Goal: Information Seeking & Learning: Compare options

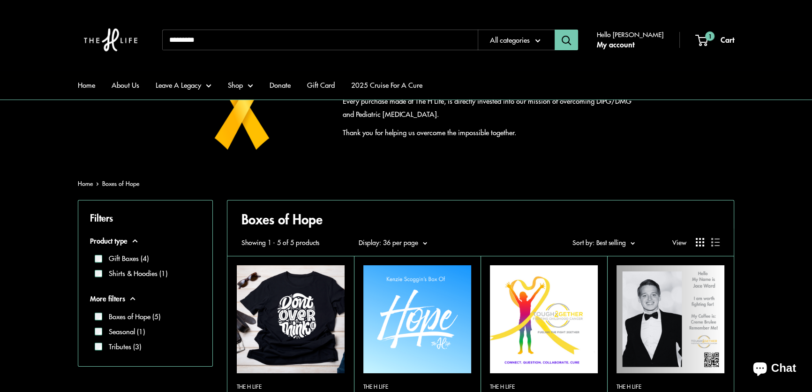
scroll to position [170, 0]
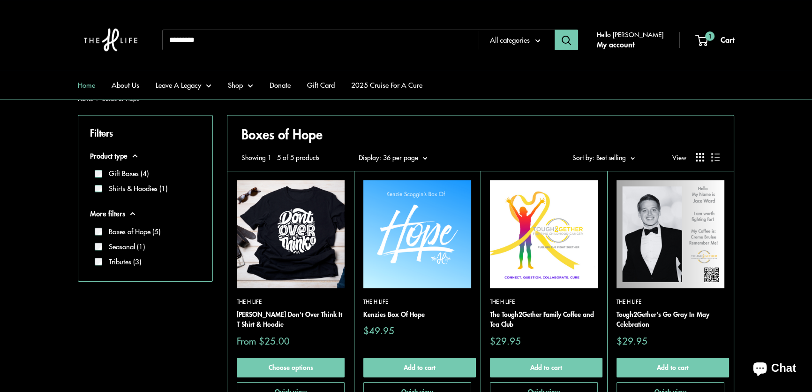
click at [91, 86] on link "Home" at bounding box center [86, 84] width 17 height 13
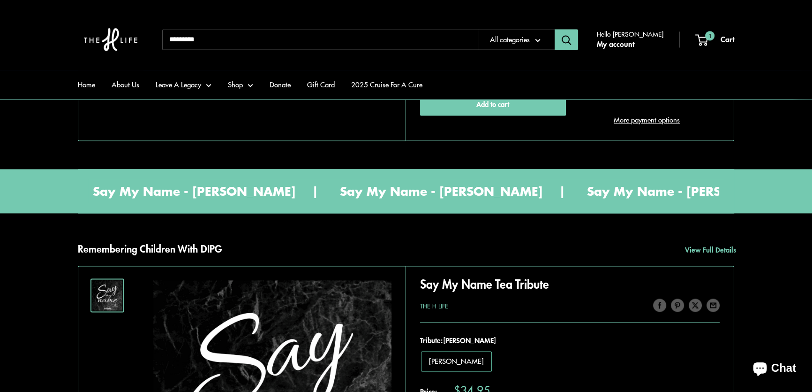
scroll to position [2004, 0]
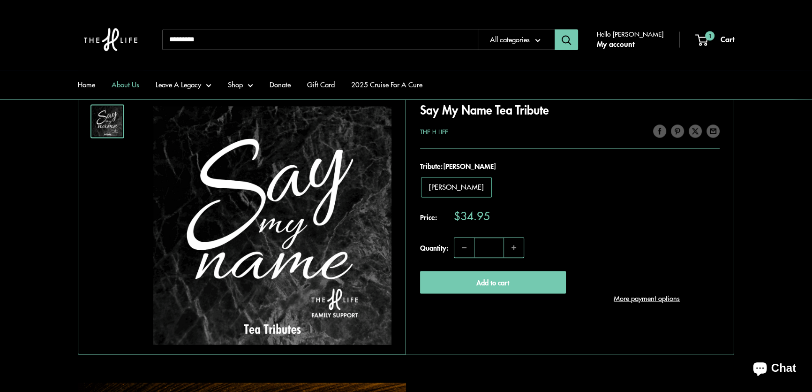
click at [127, 84] on link "About Us" at bounding box center [126, 84] width 28 height 13
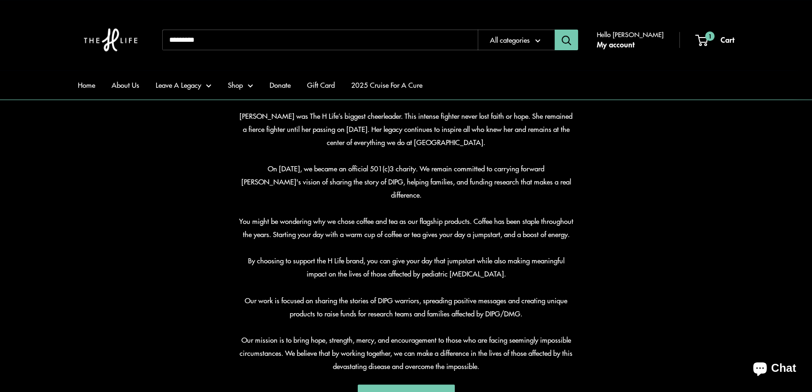
scroll to position [384, 0]
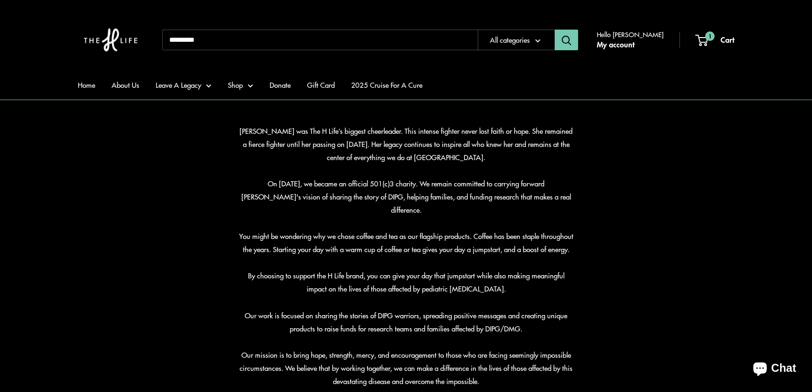
click at [188, 38] on input "Search..." at bounding box center [320, 40] width 316 height 21
type input "***"
click at [555, 30] on button "Search" at bounding box center [566, 40] width 23 height 21
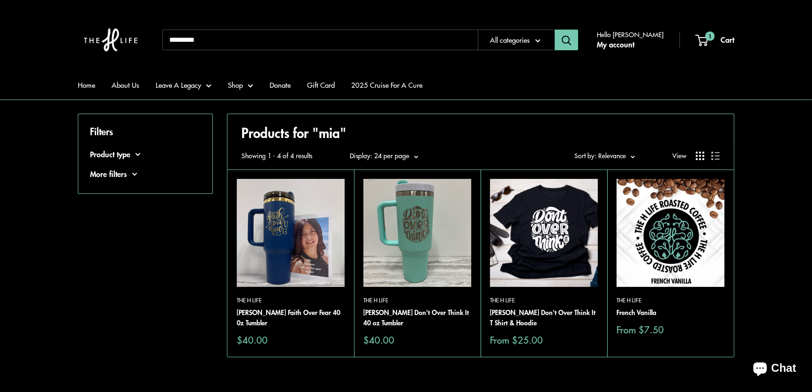
scroll to position [85, 0]
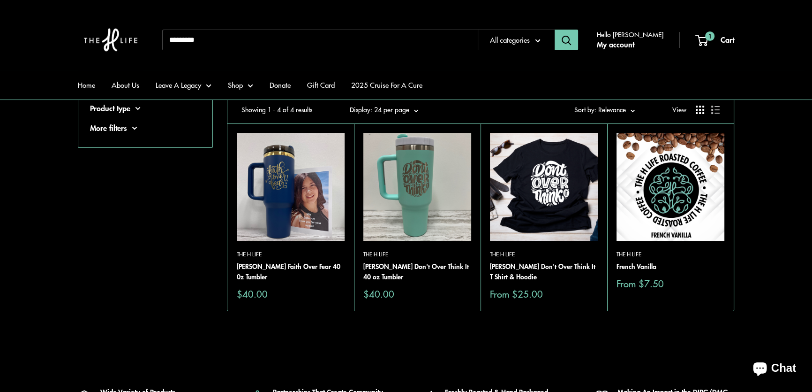
click at [113, 37] on img at bounding box center [111, 39] width 66 height 61
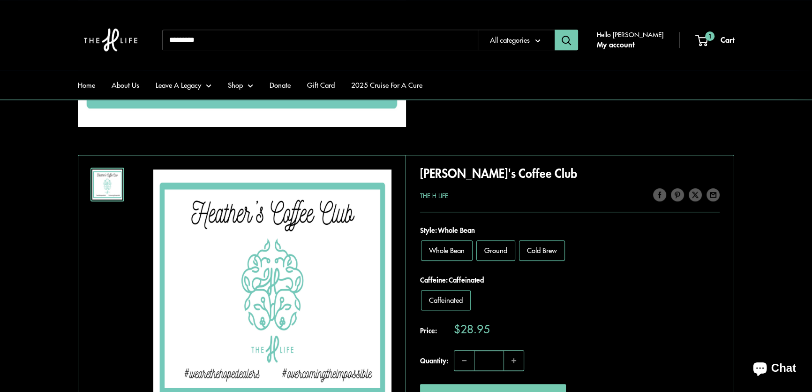
scroll to position [810, 0]
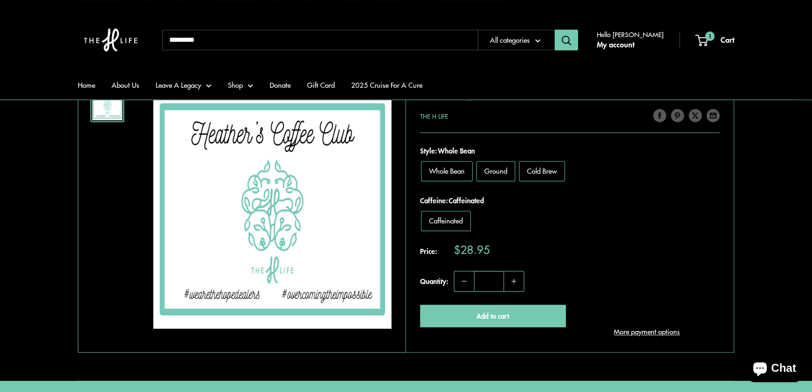
click at [744, 254] on div "**********" at bounding box center [406, 214] width 694 height 277
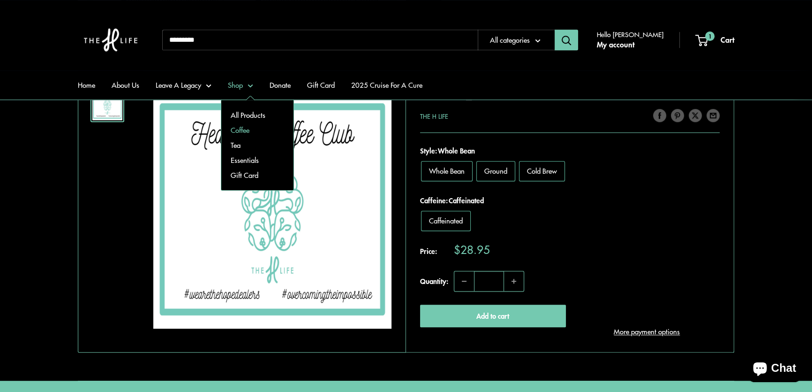
click at [240, 126] on link "Coffee" at bounding box center [257, 129] width 72 height 15
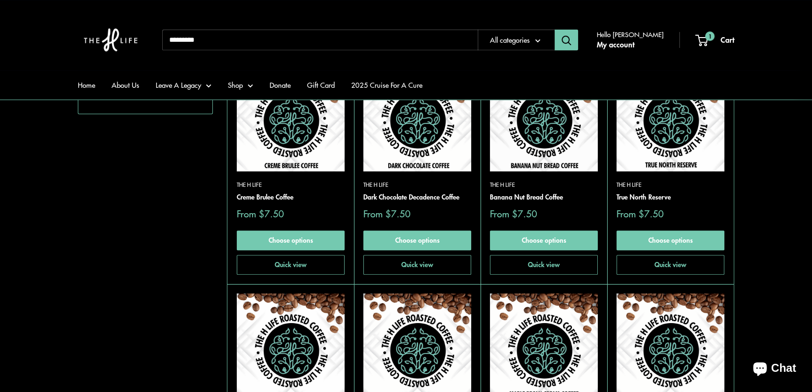
scroll to position [597, 0]
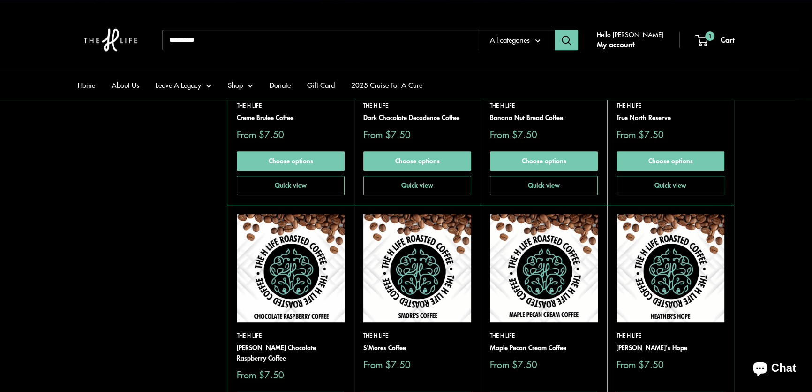
click at [0, 0] on img at bounding box center [0, 0] width 0 height 0
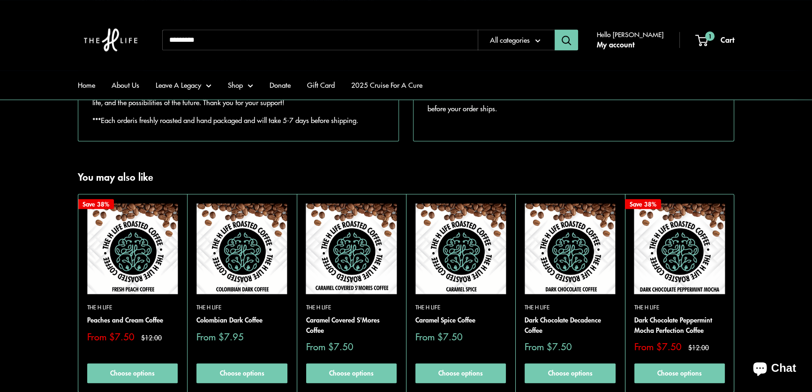
scroll to position [767, 0]
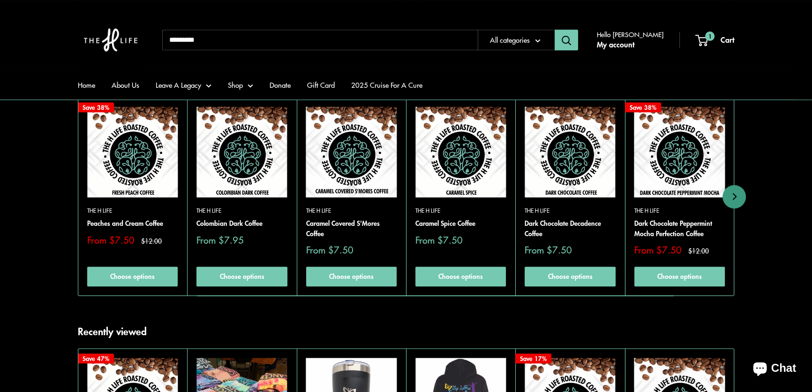
click at [353, 179] on img at bounding box center [351, 151] width 91 height 91
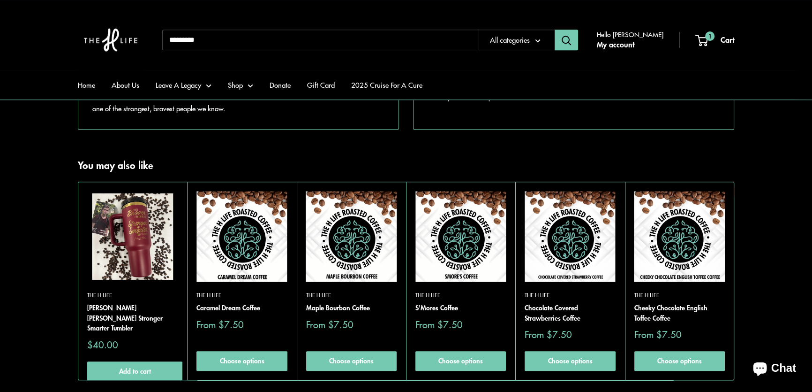
scroll to position [895, 0]
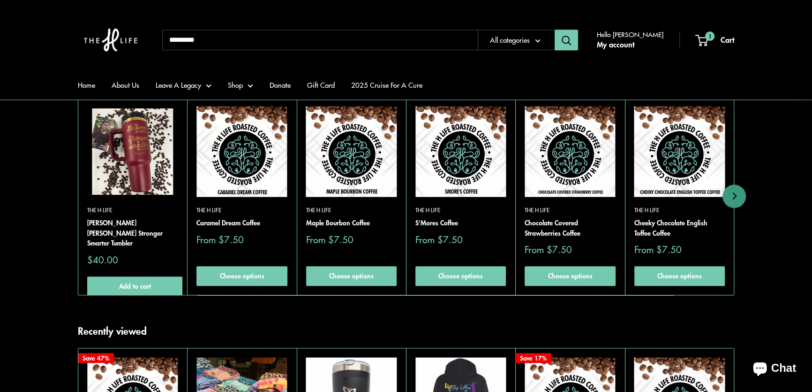
click at [580, 185] on img at bounding box center [570, 151] width 91 height 91
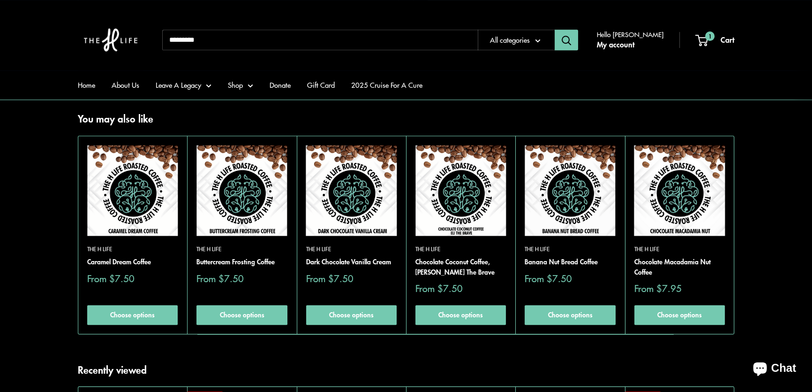
scroll to position [853, 0]
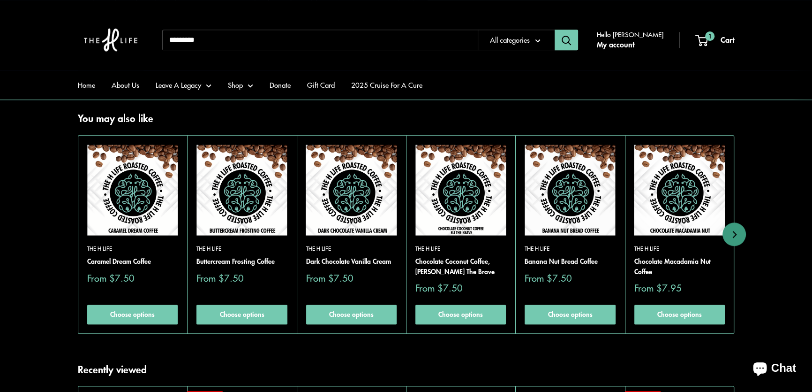
click at [560, 206] on img at bounding box center [570, 189] width 91 height 91
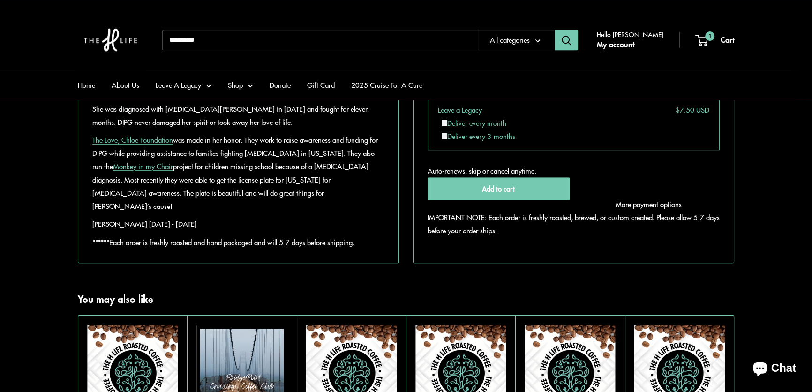
scroll to position [853, 0]
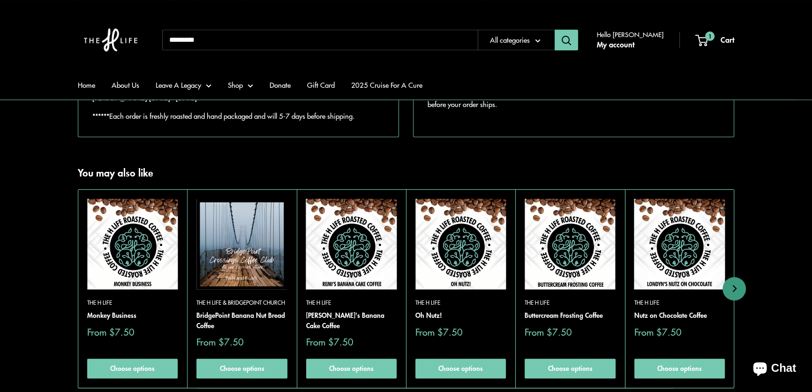
click at [680, 258] on img at bounding box center [680, 243] width 91 height 91
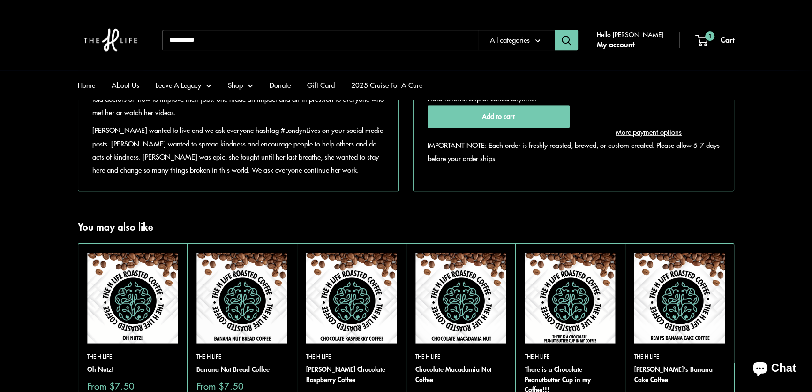
scroll to position [810, 0]
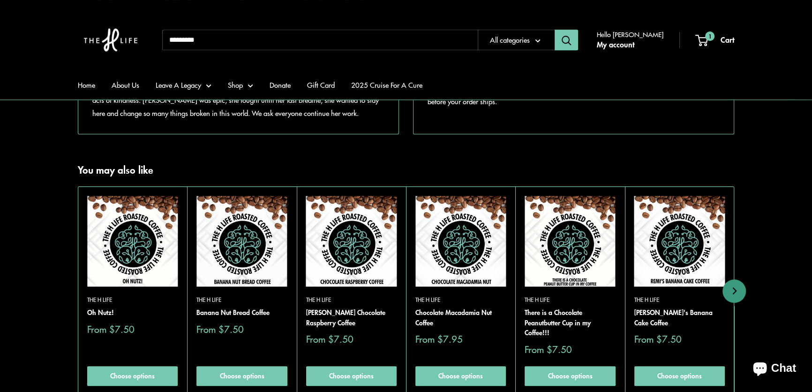
click at [0, 0] on img at bounding box center [0, 0] width 0 height 0
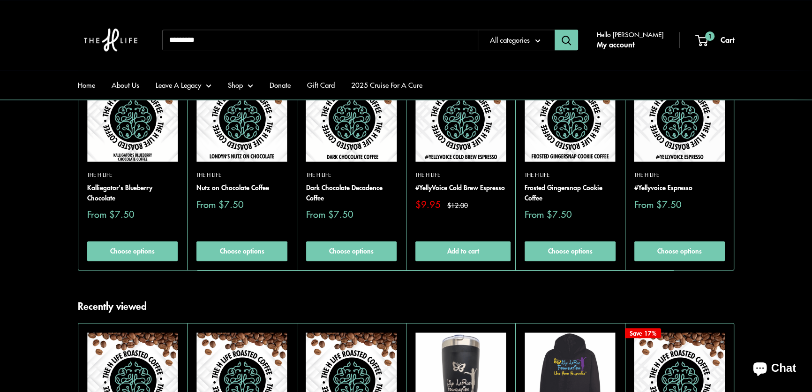
scroll to position [980, 0]
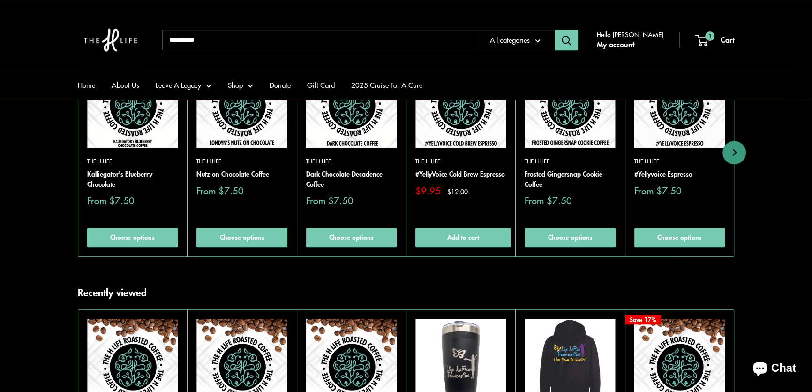
click at [0, 0] on img at bounding box center [0, 0] width 0 height 0
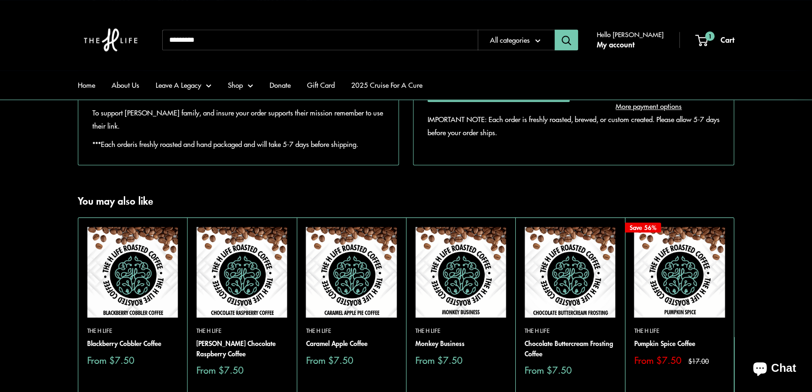
scroll to position [767, 0]
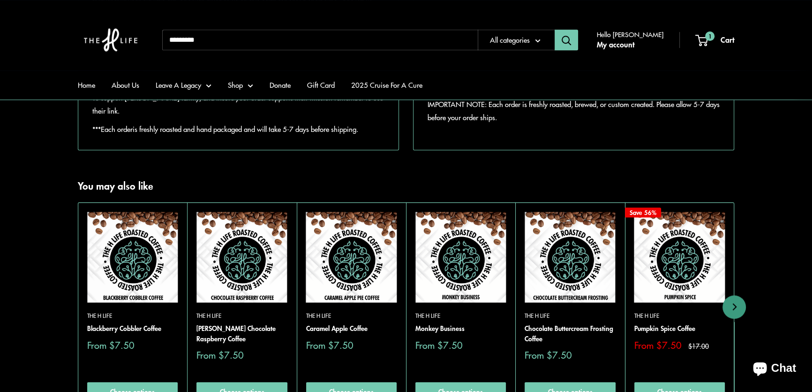
click at [0, 0] on img at bounding box center [0, 0] width 0 height 0
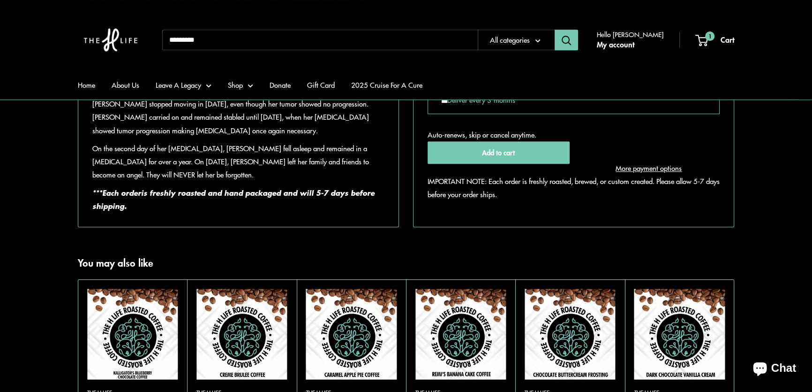
scroll to position [810, 0]
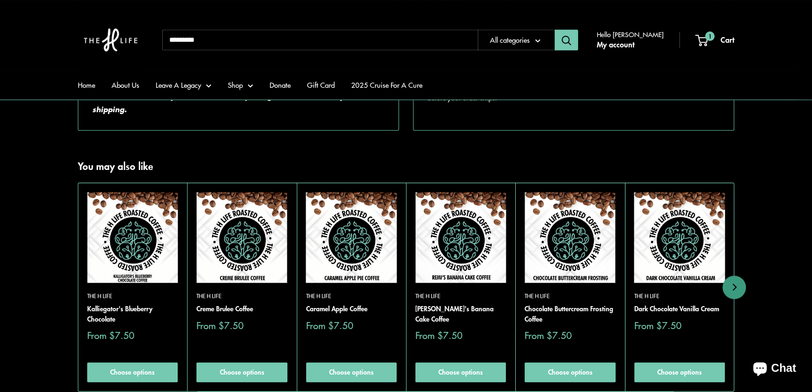
click at [0, 0] on img at bounding box center [0, 0] width 0 height 0
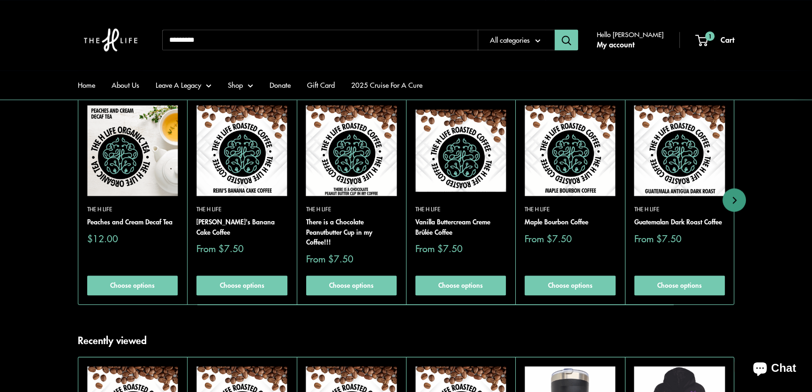
scroll to position [938, 0]
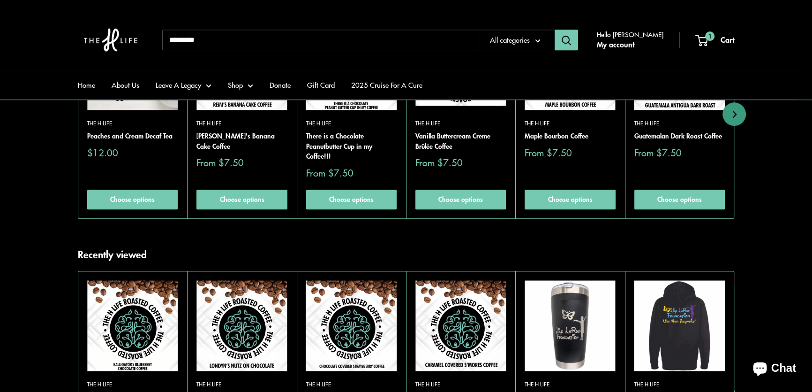
click at [0, 0] on img at bounding box center [0, 0] width 0 height 0
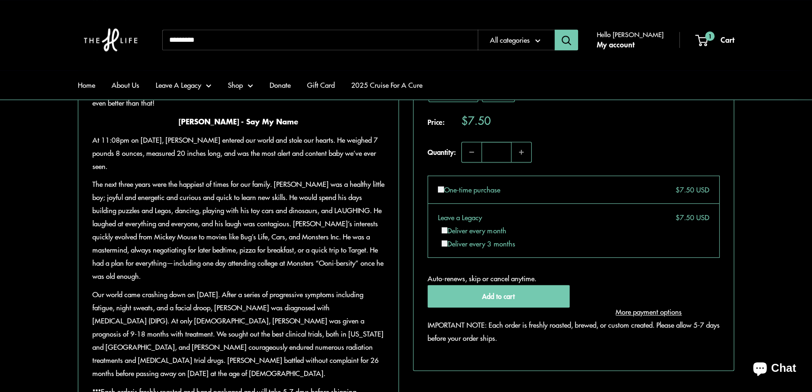
scroll to position [810, 0]
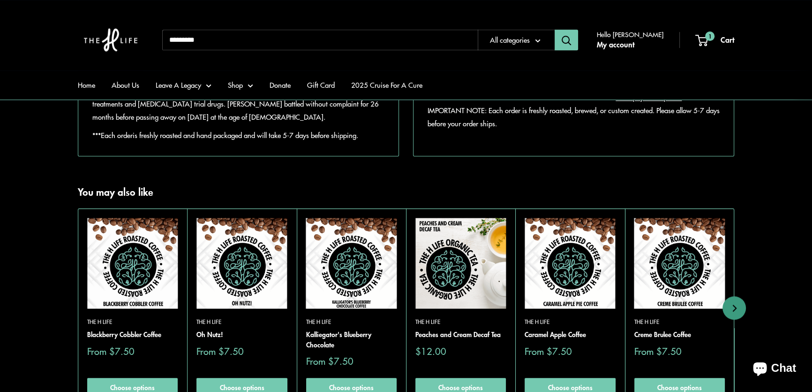
click at [459, 285] on img at bounding box center [461, 263] width 91 height 91
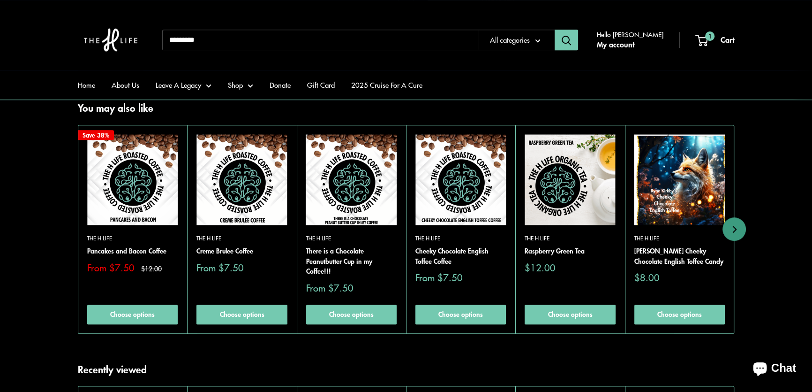
scroll to position [1023, 0]
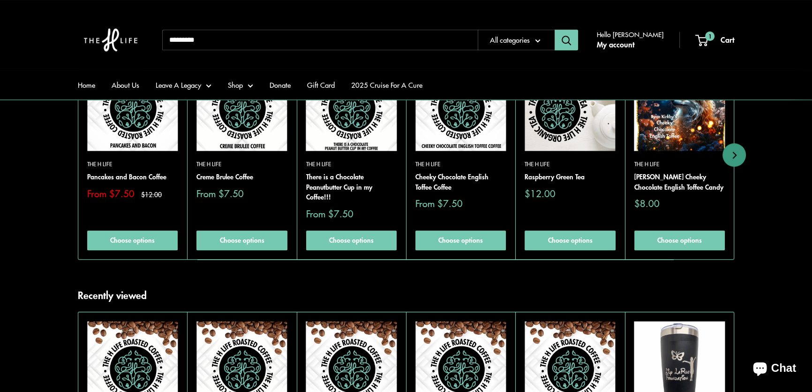
click at [579, 138] on img at bounding box center [570, 105] width 91 height 91
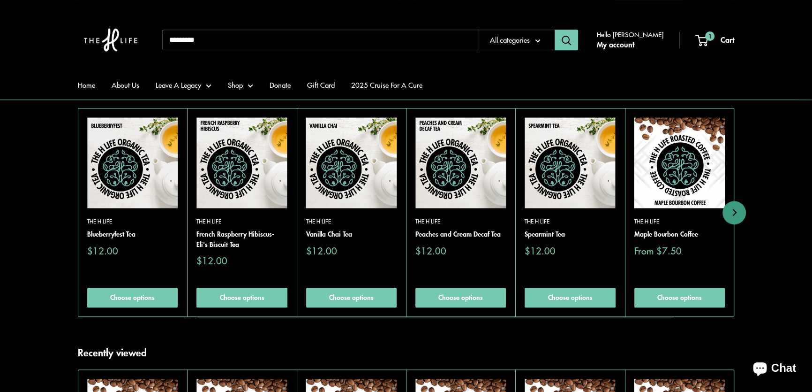
scroll to position [895, 0]
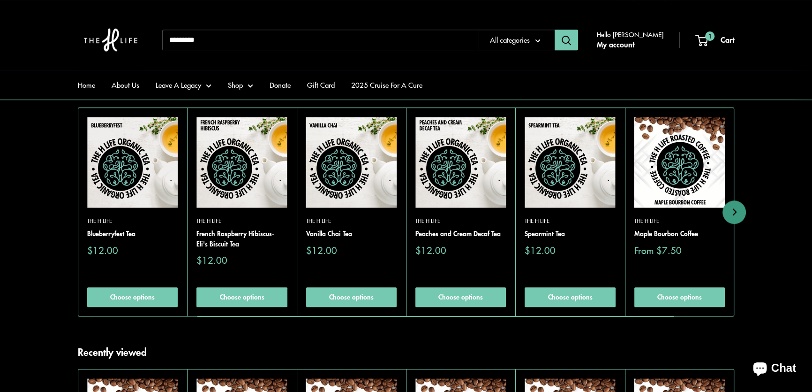
click at [0, 0] on img at bounding box center [0, 0] width 0 height 0
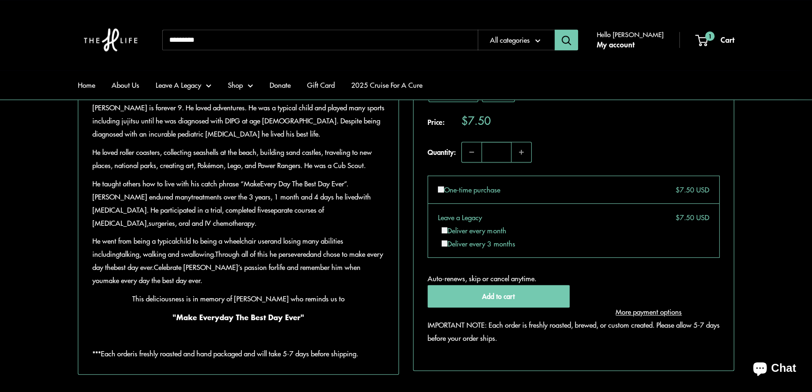
scroll to position [810, 0]
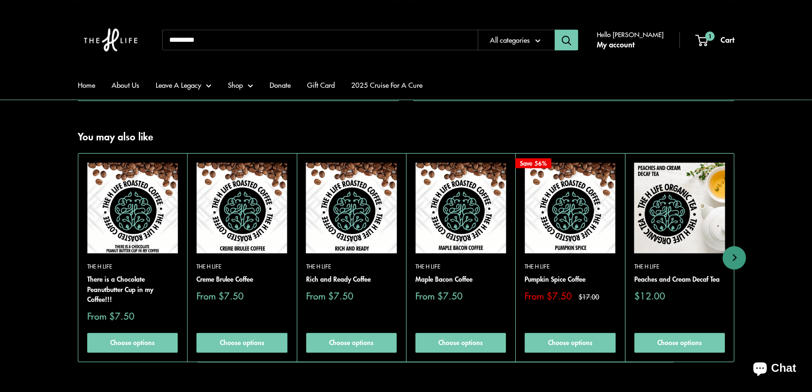
click at [0, 0] on img at bounding box center [0, 0] width 0 height 0
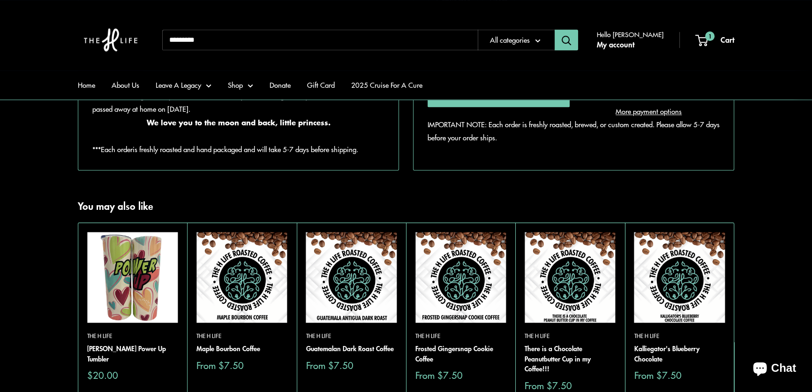
scroll to position [810, 0]
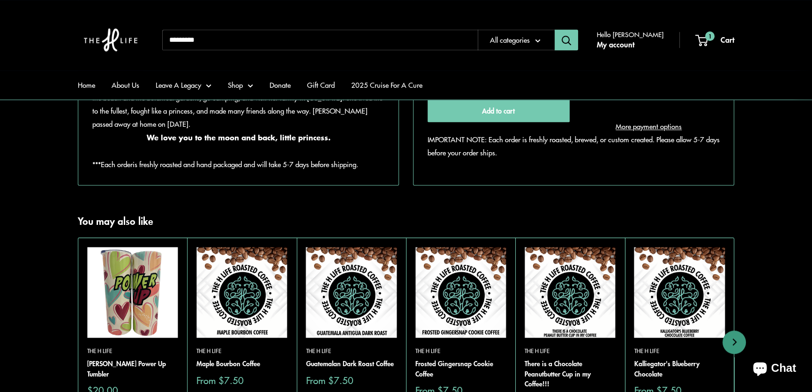
click at [454, 304] on img at bounding box center [461, 292] width 91 height 91
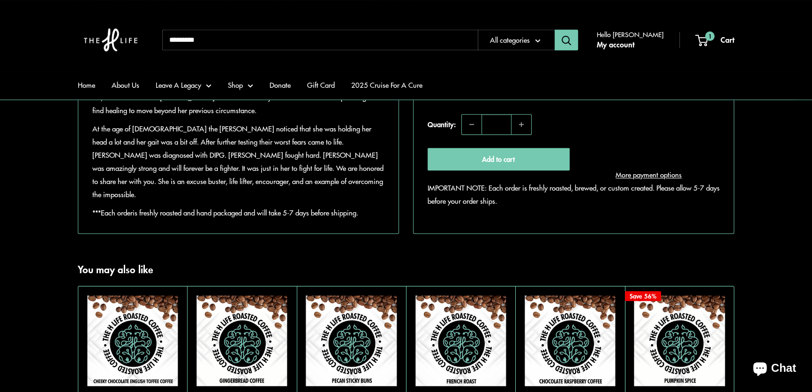
scroll to position [853, 0]
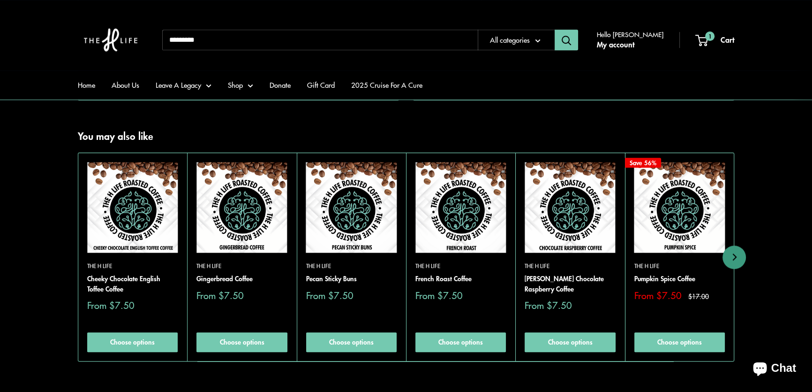
click at [0, 0] on img at bounding box center [0, 0] width 0 height 0
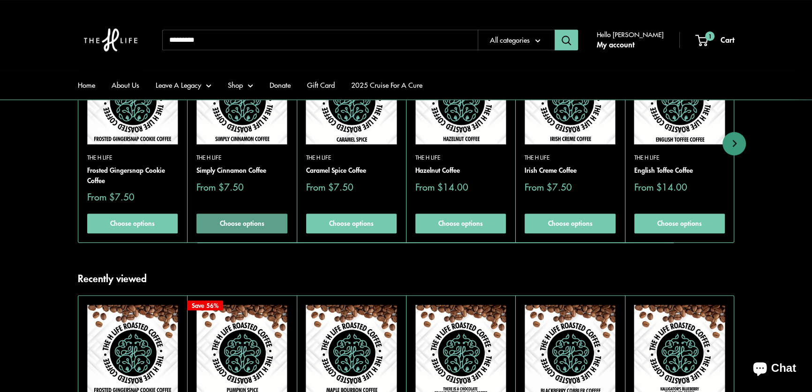
scroll to position [639, 0]
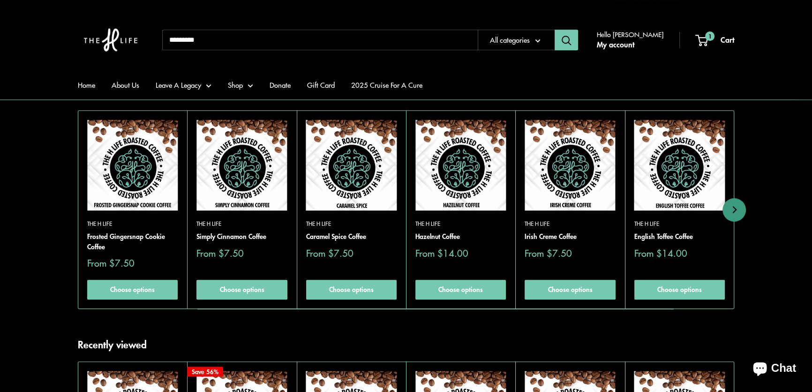
click at [371, 167] on img at bounding box center [351, 165] width 91 height 91
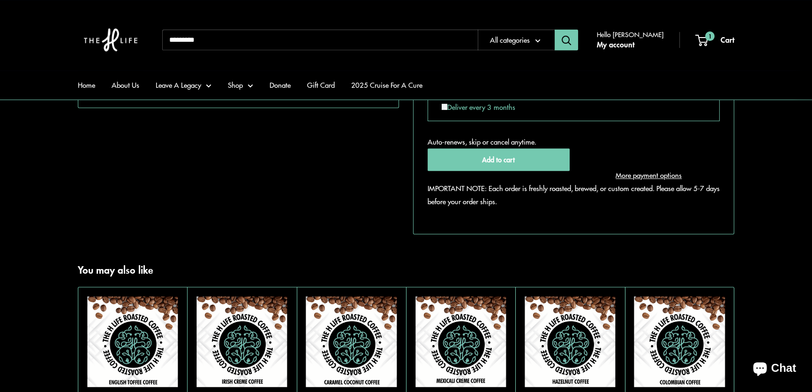
scroll to position [682, 0]
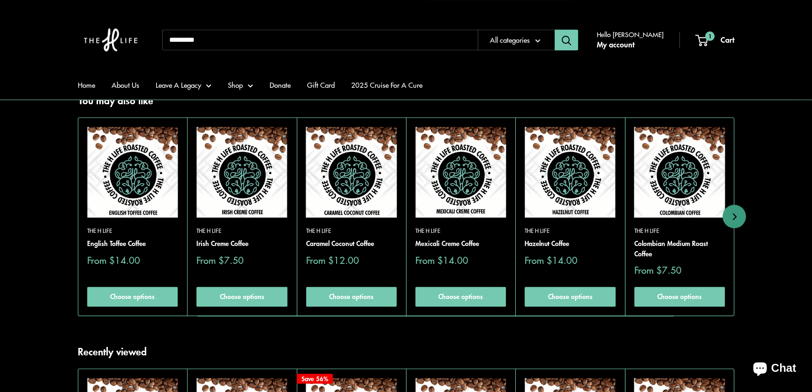
click at [0, 0] on img at bounding box center [0, 0] width 0 height 0
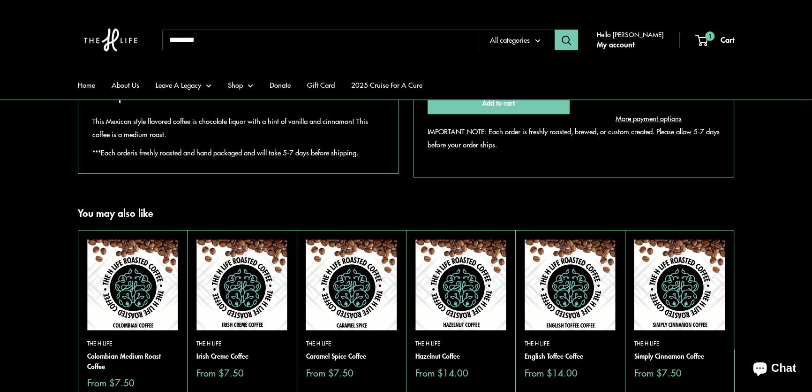
scroll to position [511, 0]
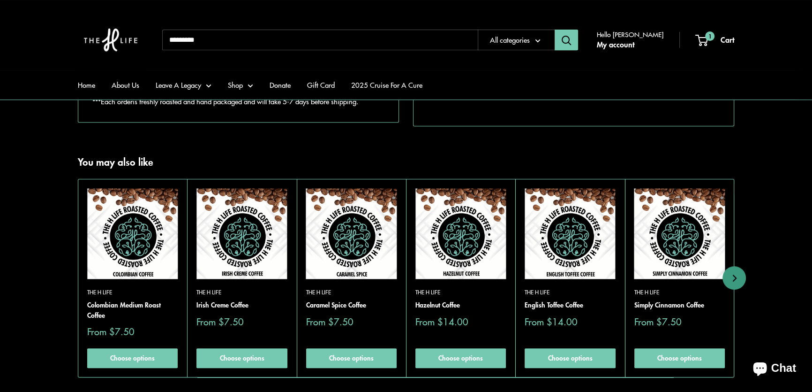
click at [0, 0] on img at bounding box center [0, 0] width 0 height 0
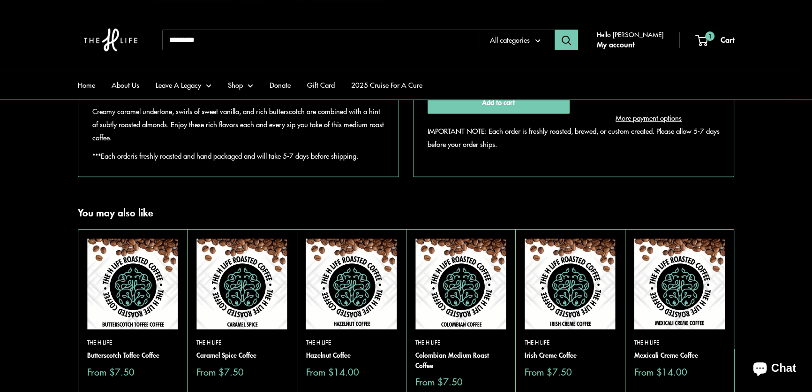
scroll to position [597, 0]
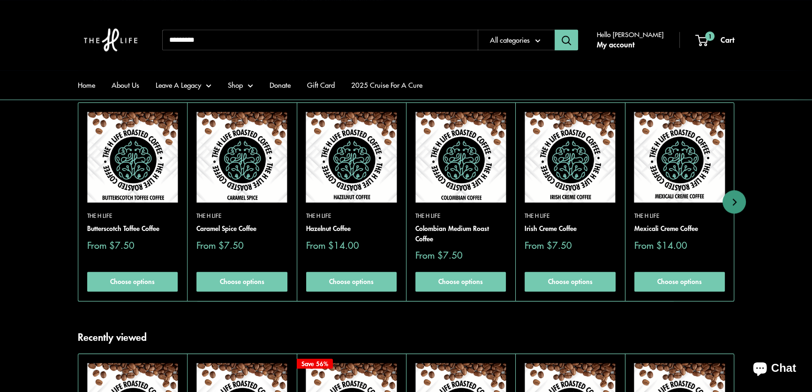
click at [0, 0] on img at bounding box center [0, 0] width 0 height 0
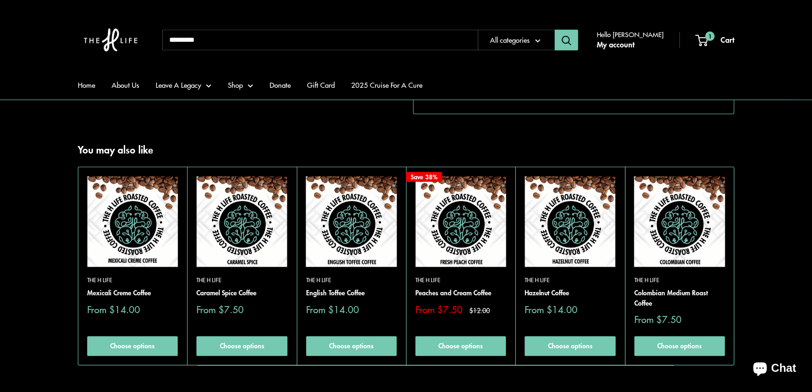
scroll to position [682, 0]
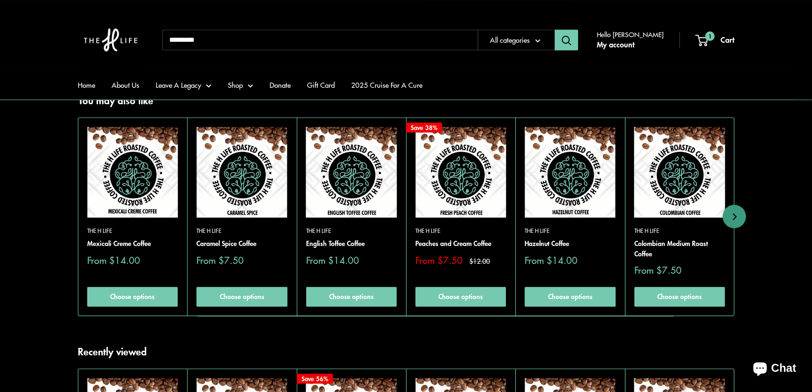
click at [699, 191] on img at bounding box center [680, 172] width 91 height 91
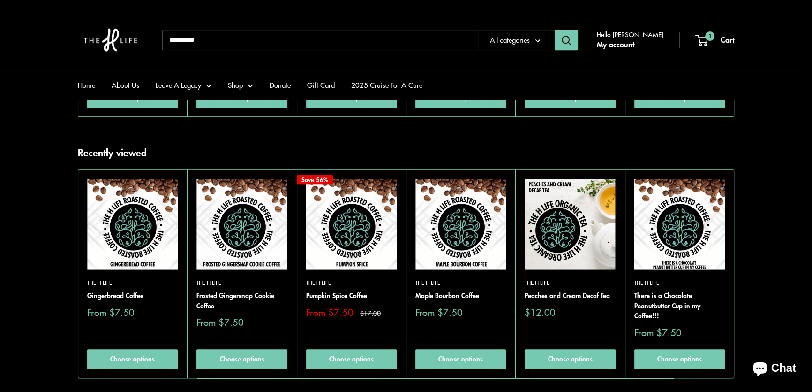
scroll to position [682, 0]
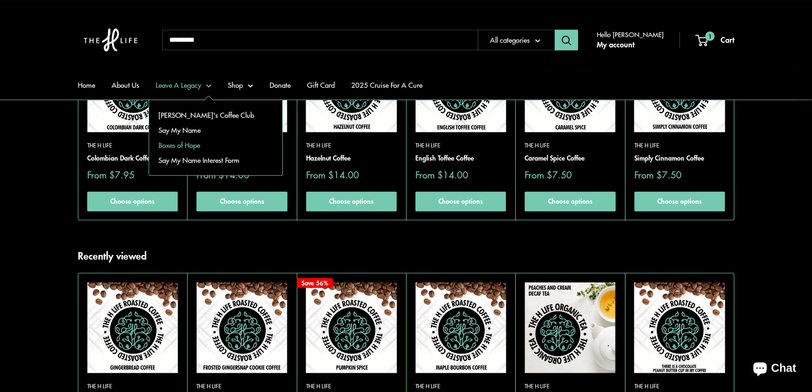
click at [182, 144] on link "Boxes of Hope" at bounding box center [215, 144] width 133 height 15
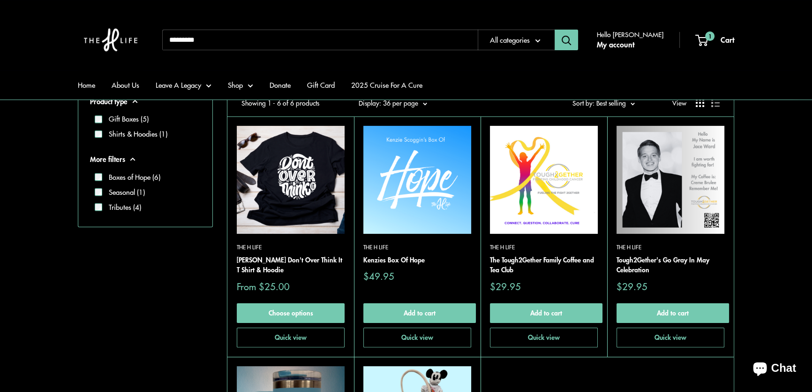
scroll to position [213, 0]
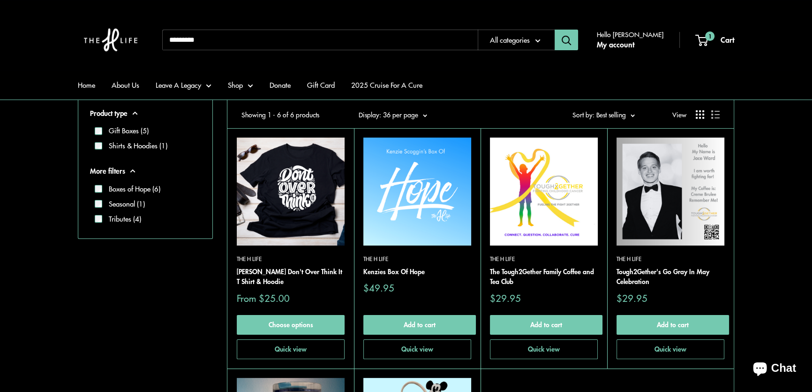
click at [417, 190] on img at bounding box center [418, 191] width 108 height 108
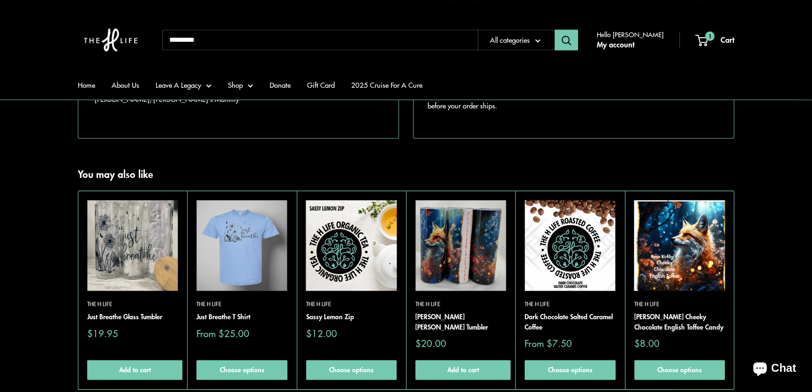
scroll to position [1066, 0]
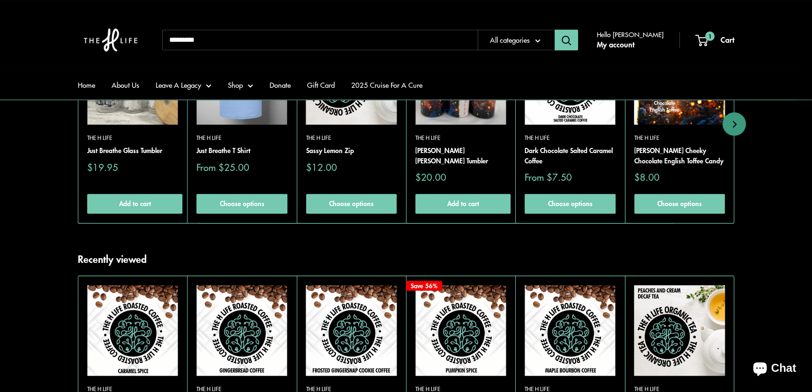
click at [360, 119] on img at bounding box center [351, 79] width 91 height 91
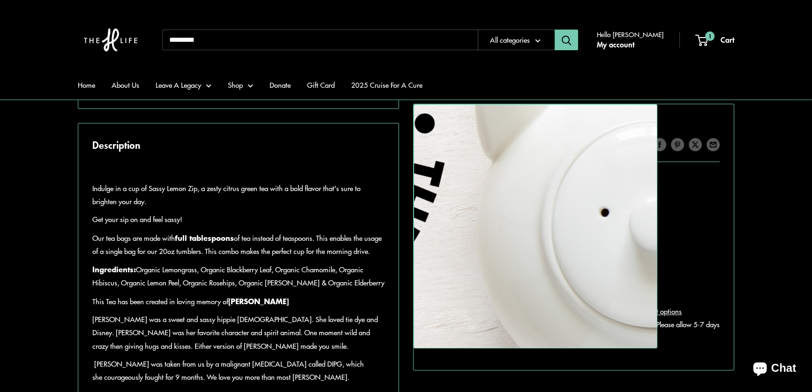
scroll to position [426, 0]
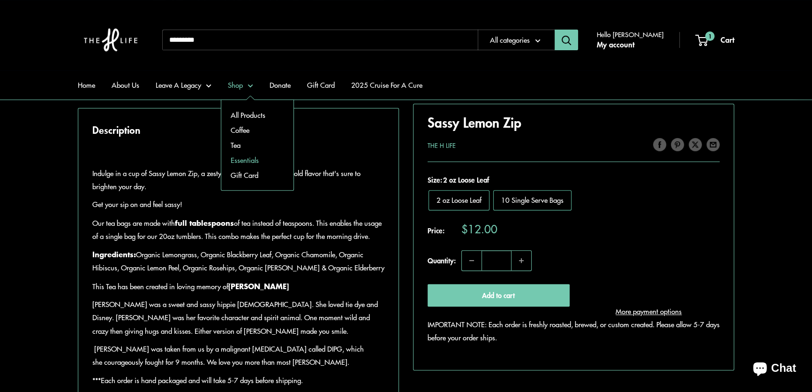
click at [245, 157] on link "Essentials" at bounding box center [257, 159] width 72 height 15
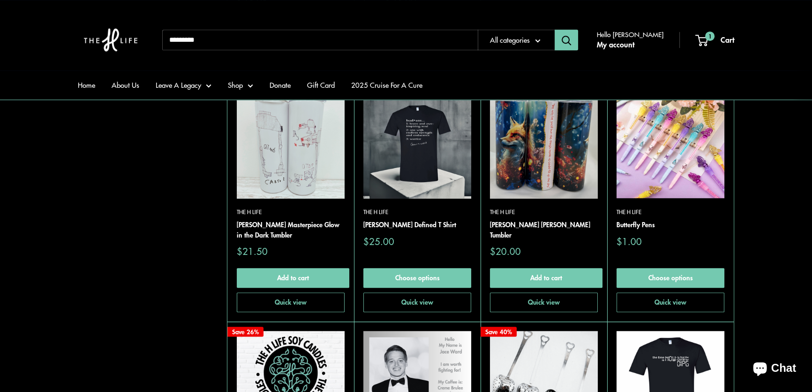
scroll to position [938, 0]
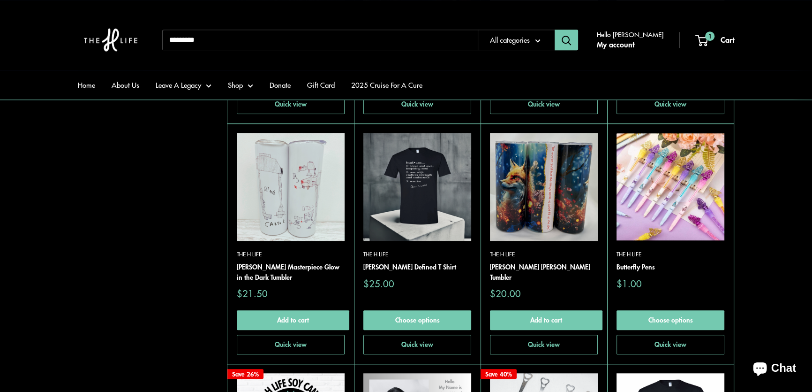
click at [0, 0] on img at bounding box center [0, 0] width 0 height 0
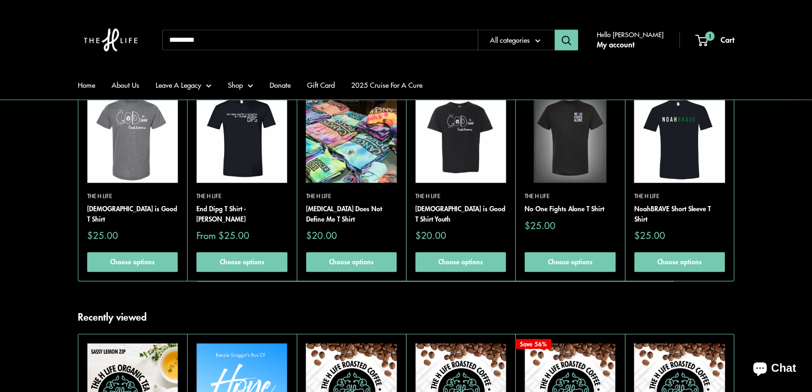
scroll to position [895, 0]
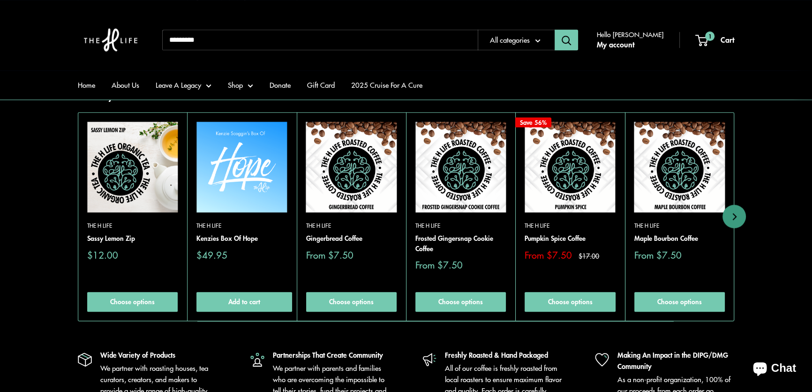
click at [238, 173] on img at bounding box center [242, 166] width 91 height 91
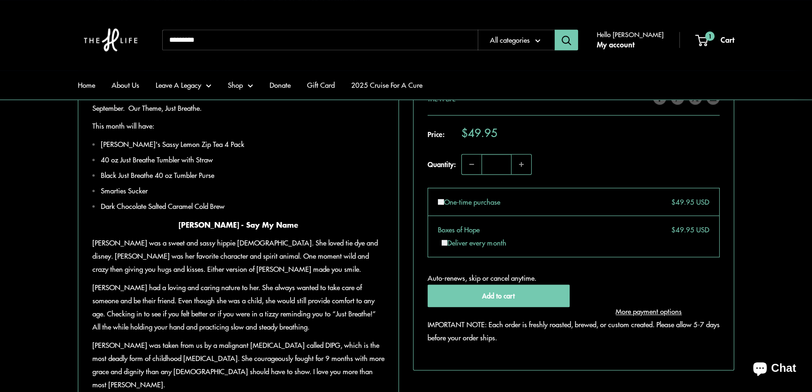
scroll to position [810, 0]
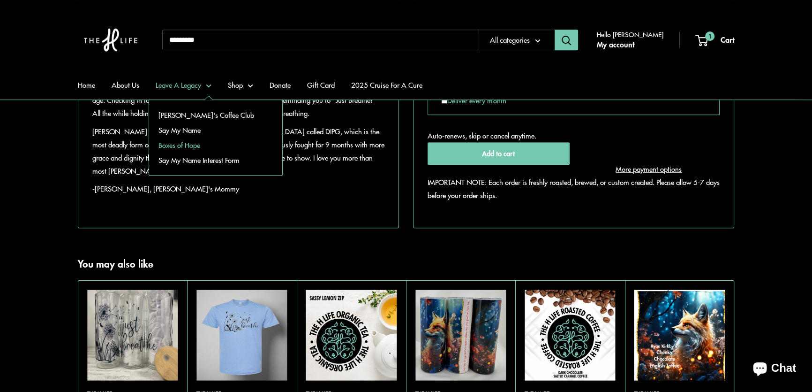
click at [175, 142] on link "Boxes of Hope" at bounding box center [215, 144] width 133 height 15
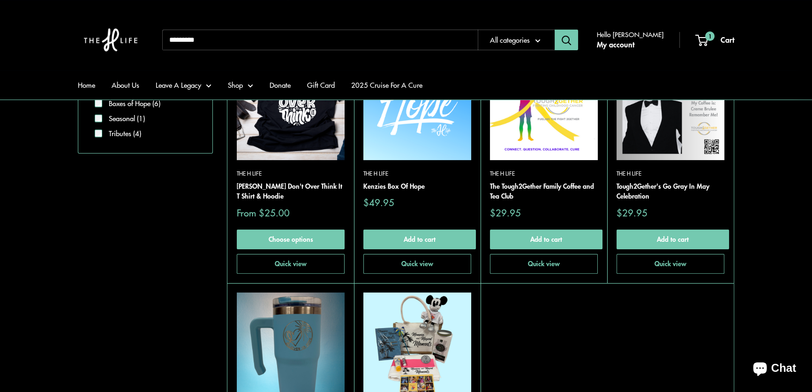
scroll to position [256, 0]
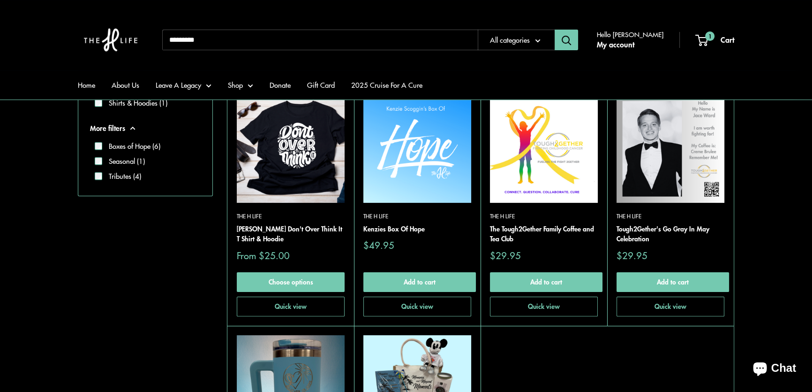
click at [0, 0] on img at bounding box center [0, 0] width 0 height 0
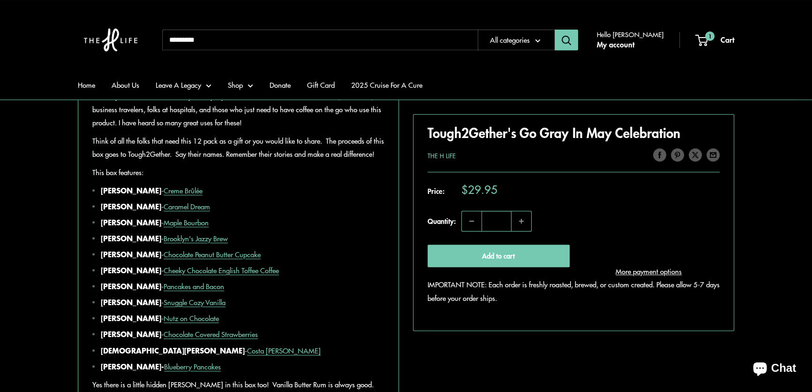
scroll to position [554, 0]
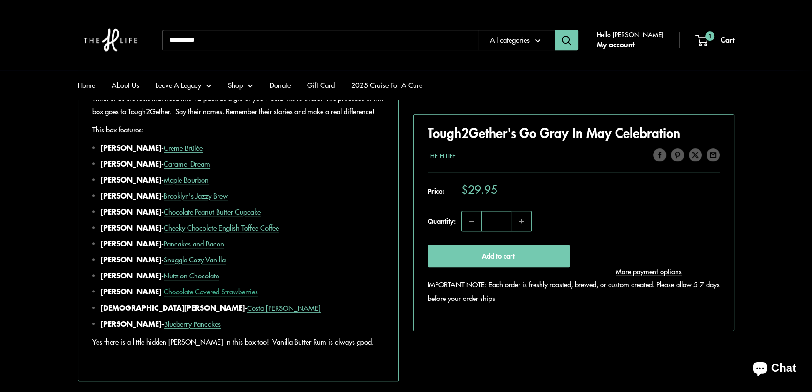
click at [241, 296] on link "Chocolate Covered Strawberries" at bounding box center [211, 291] width 94 height 10
click at [188, 328] on link "Blueberry Pancakes" at bounding box center [192, 324] width 57 height 10
click at [247, 312] on link "Costa [PERSON_NAME]" at bounding box center [284, 308] width 74 height 10
click at [224, 248] on link "Pancakes and Bacon" at bounding box center [194, 243] width 61 height 10
click at [250, 216] on link "Chocolate Peanut Butter Cupcake" at bounding box center [212, 211] width 97 height 10
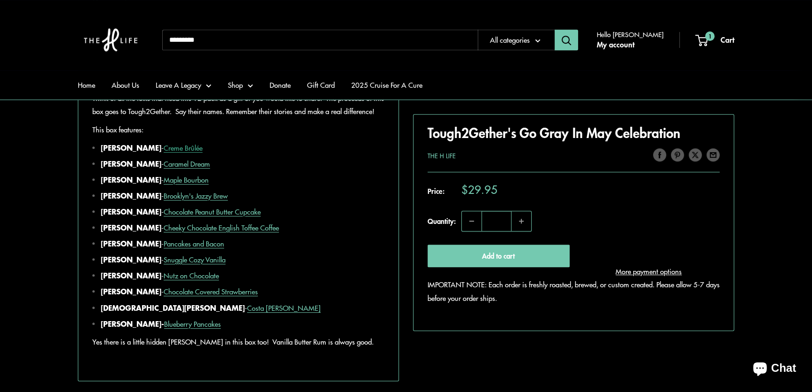
click at [168, 152] on link "Creme Brûlée" at bounding box center [183, 148] width 39 height 10
click at [201, 168] on link "Caramel Dream" at bounding box center [187, 164] width 46 height 10
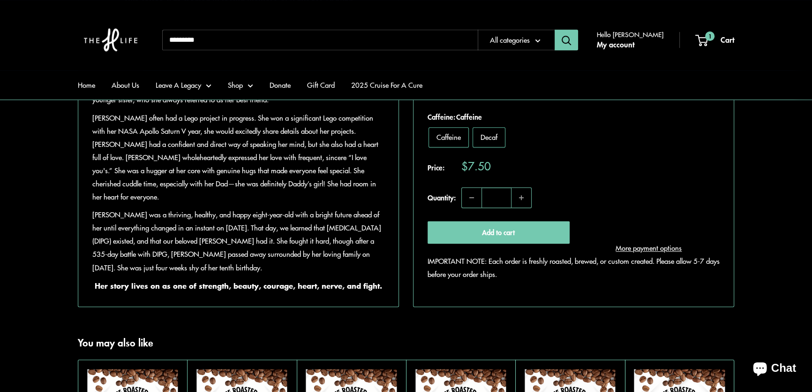
scroll to position [639, 0]
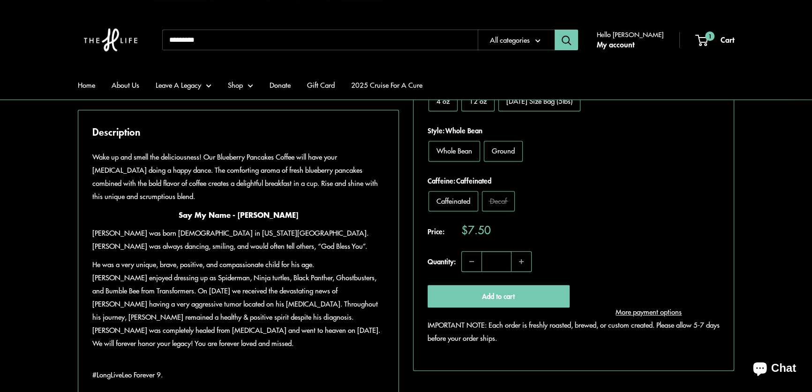
scroll to position [554, 0]
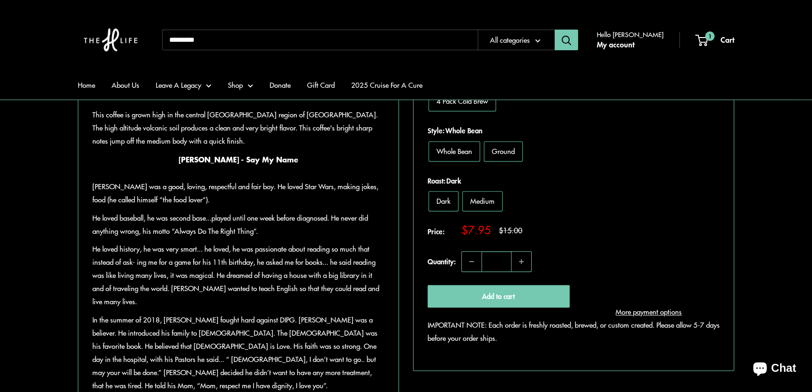
scroll to position [554, 0]
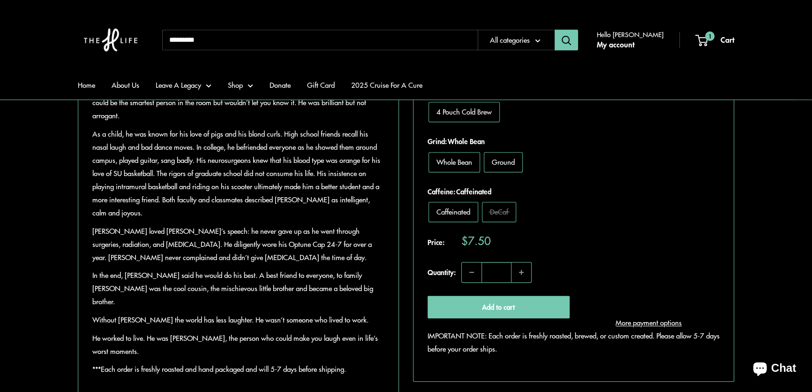
scroll to position [554, 0]
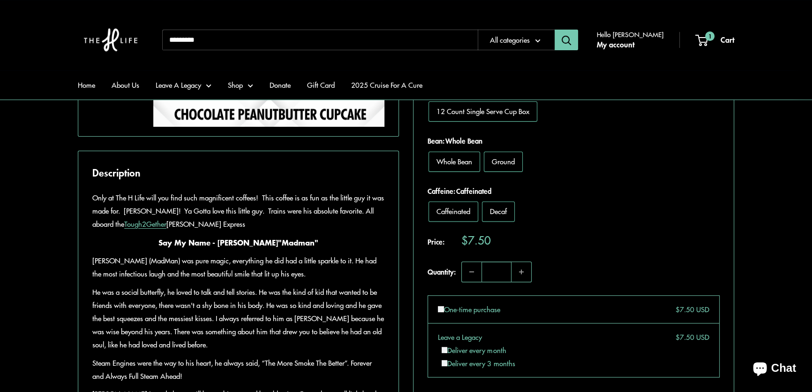
scroll to position [341, 0]
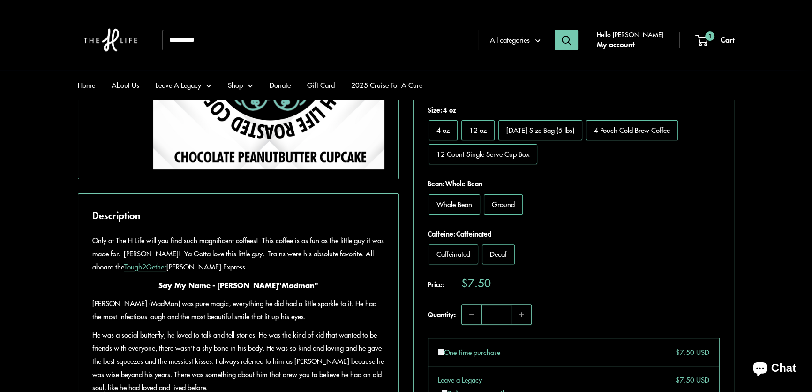
click at [57, 169] on section "Home All products Chocolate Peanutbutter Cupcake Coffee Roll over image to zoom…" at bounding box center [406, 217] width 812 height 632
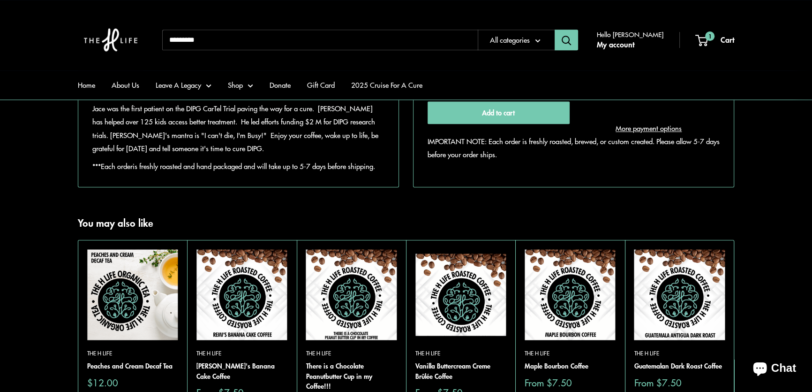
scroll to position [725, 0]
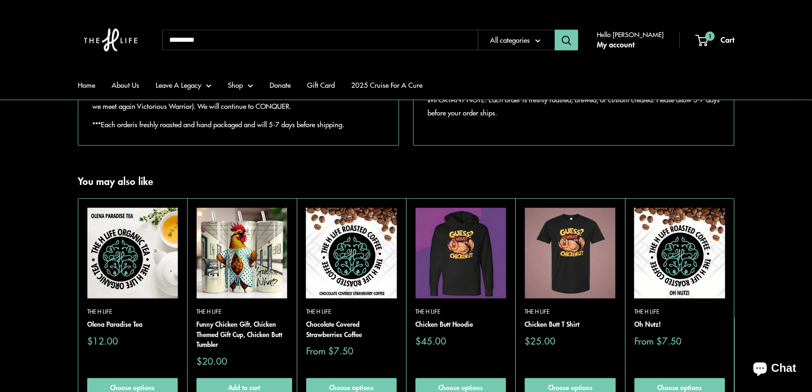
scroll to position [853, 0]
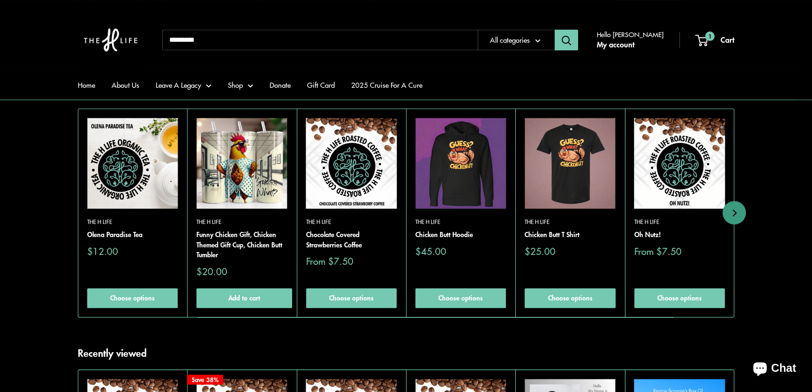
click at [143, 197] on img at bounding box center [132, 163] width 91 height 91
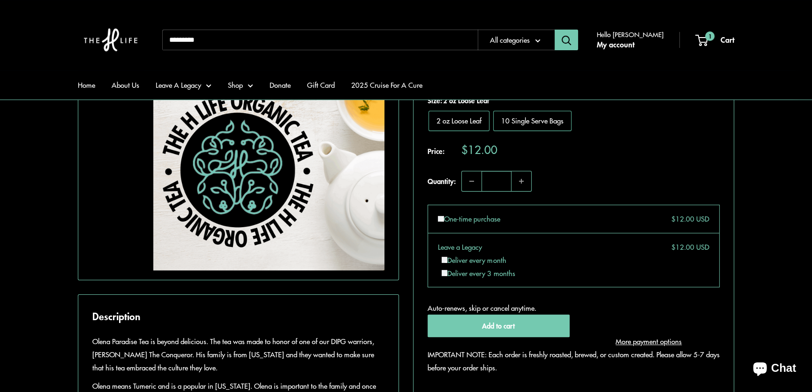
scroll to position [256, 0]
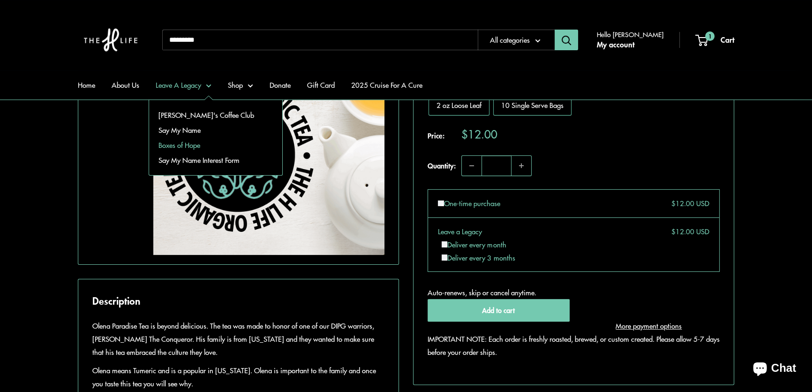
click at [186, 142] on link "Boxes of Hope" at bounding box center [215, 144] width 133 height 15
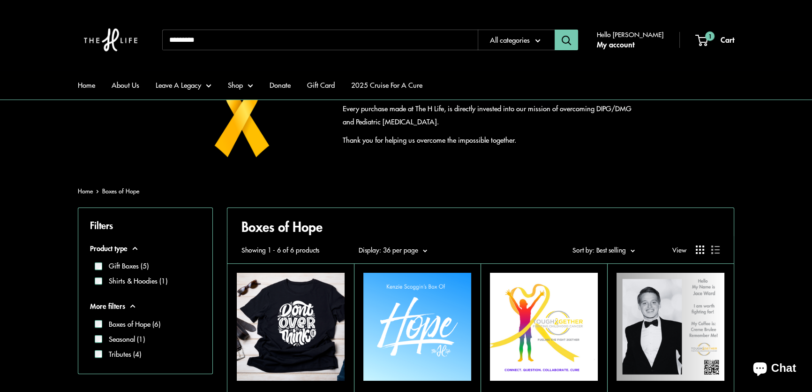
scroll to position [213, 0]
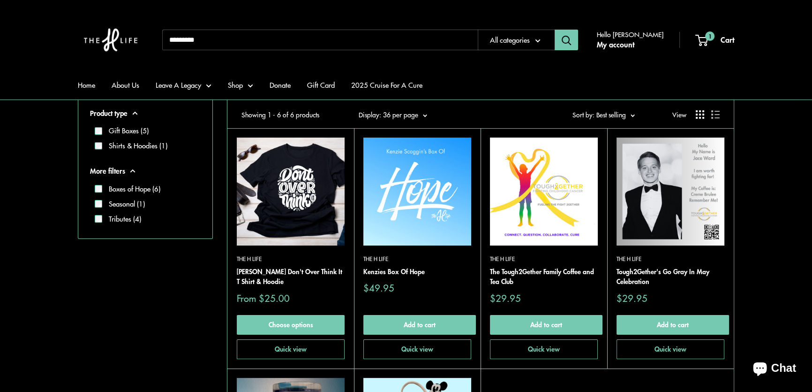
click at [0, 0] on img at bounding box center [0, 0] width 0 height 0
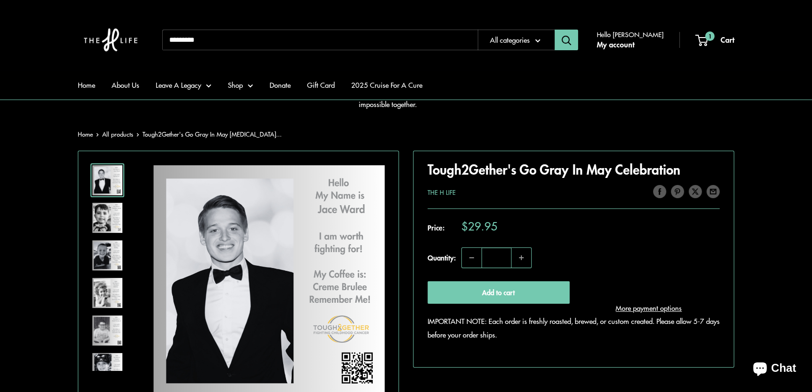
scroll to position [170, 0]
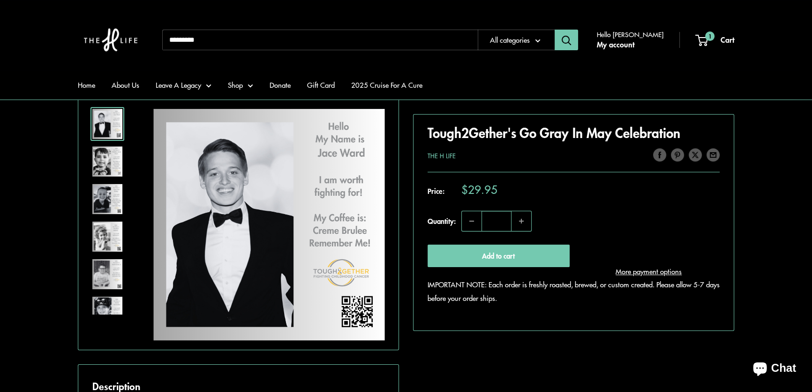
click at [105, 159] on img at bounding box center [107, 161] width 30 height 30
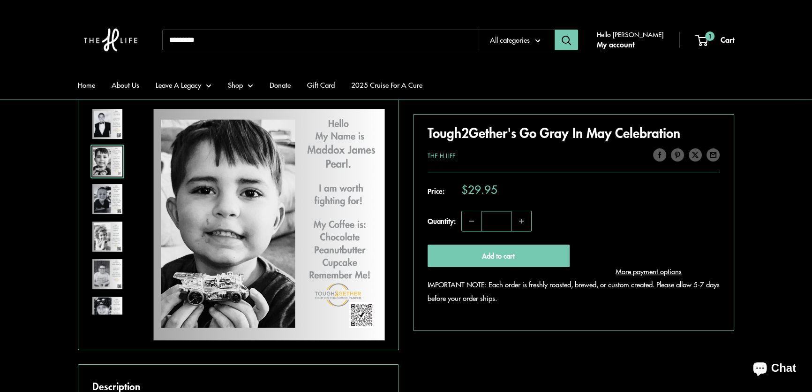
click at [108, 198] on img at bounding box center [107, 199] width 30 height 30
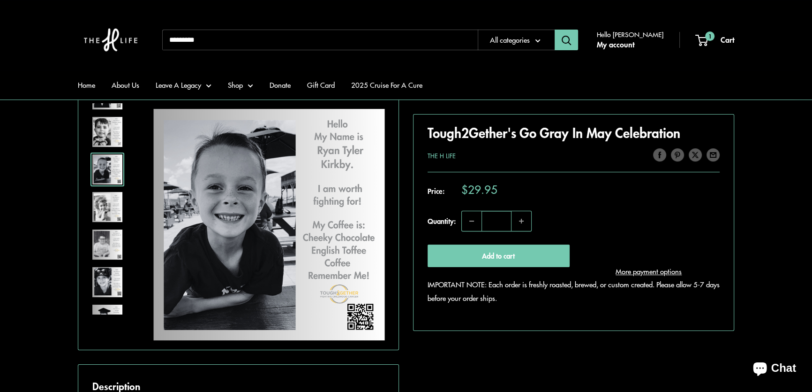
scroll to position [42, 0]
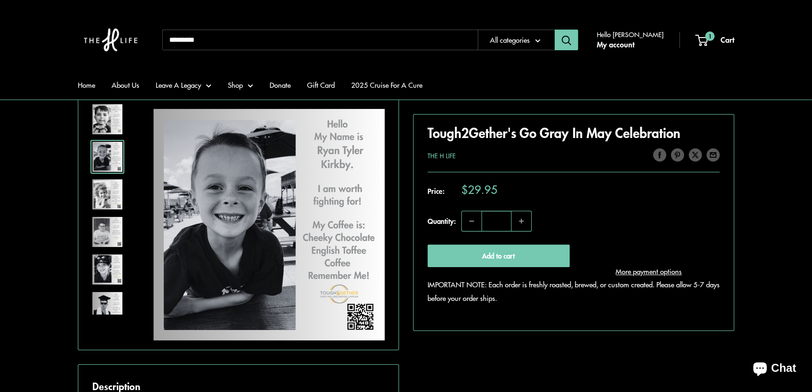
click at [108, 272] on img at bounding box center [107, 269] width 30 height 30
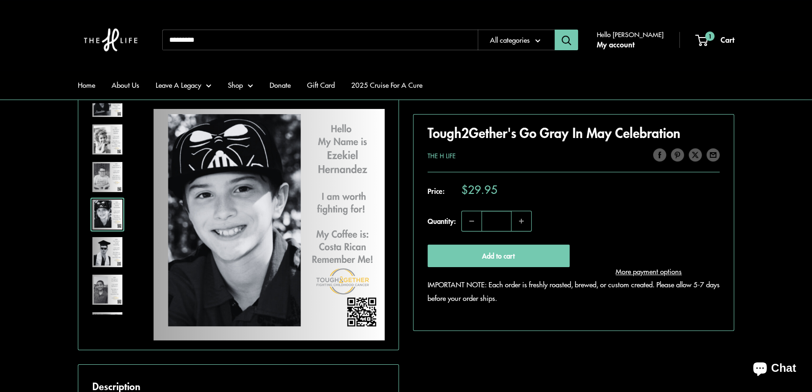
scroll to position [102, 0]
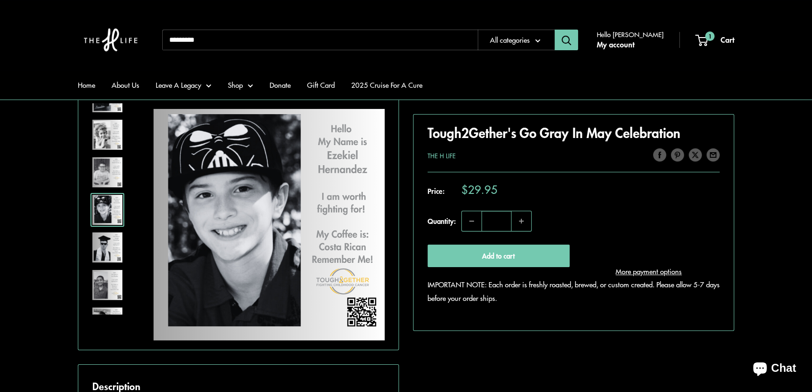
click at [111, 246] on img at bounding box center [107, 247] width 30 height 30
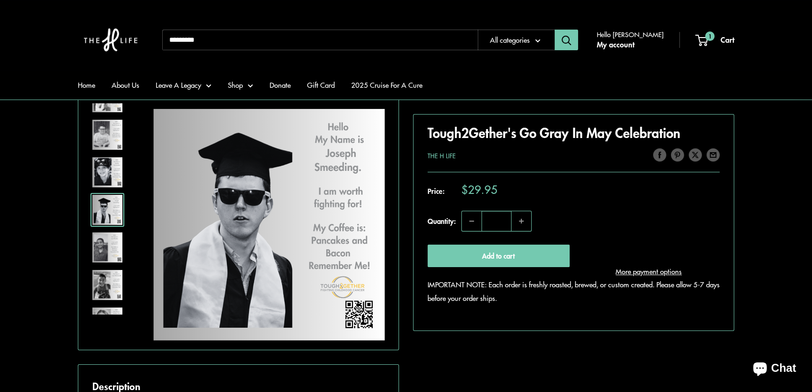
click at [104, 243] on img at bounding box center [107, 247] width 30 height 30
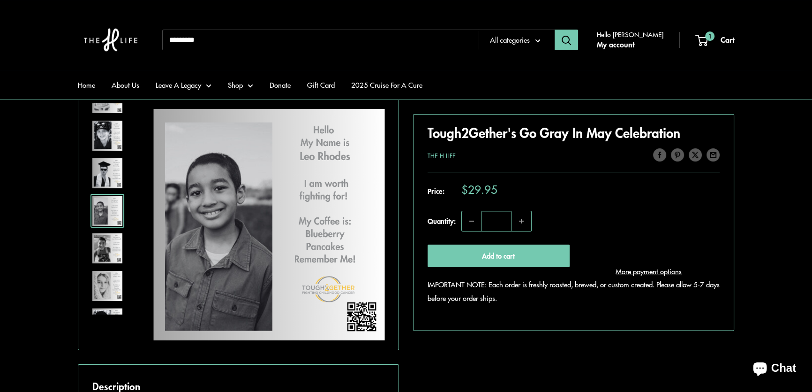
scroll to position [177, 0]
click at [107, 242] on img at bounding box center [107, 247] width 30 height 30
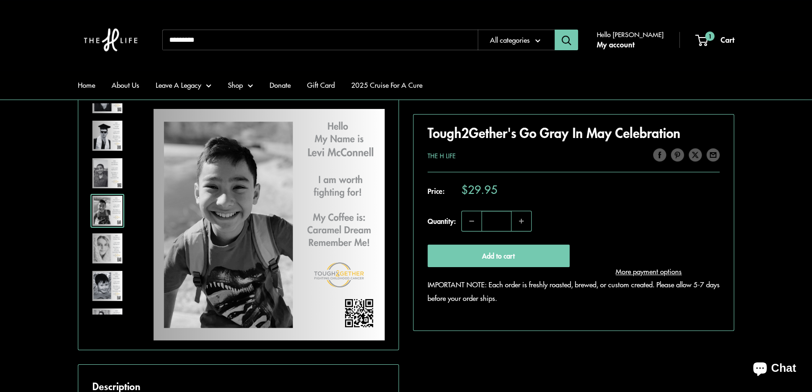
scroll to position [214, 0]
click at [108, 284] on img at bounding box center [107, 285] width 30 height 30
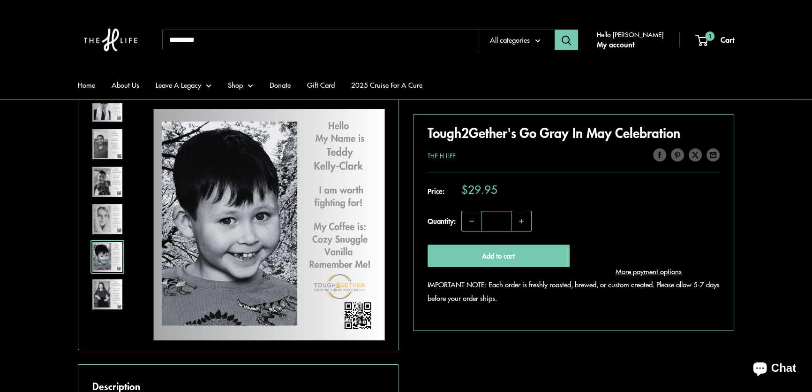
scroll to position [243, 0]
click at [231, 38] on input "Search..." at bounding box center [320, 40] width 316 height 21
type input "*****"
click at [555, 30] on button "Search" at bounding box center [566, 40] width 23 height 21
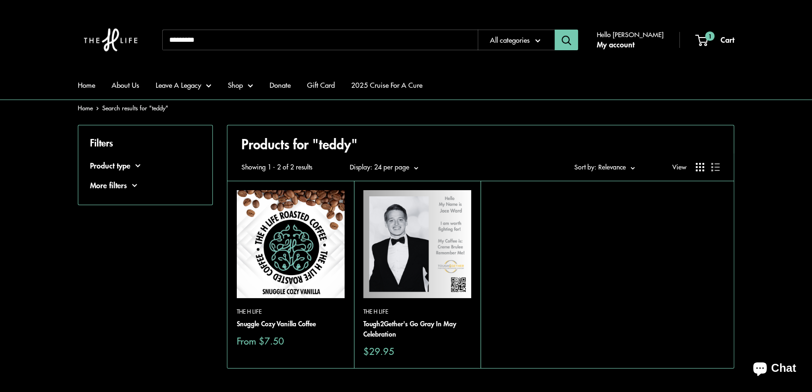
scroll to position [42, 0]
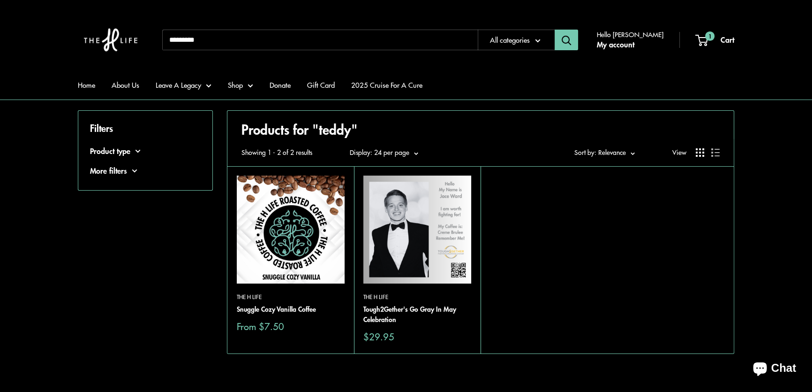
click at [288, 235] on img at bounding box center [291, 229] width 108 height 108
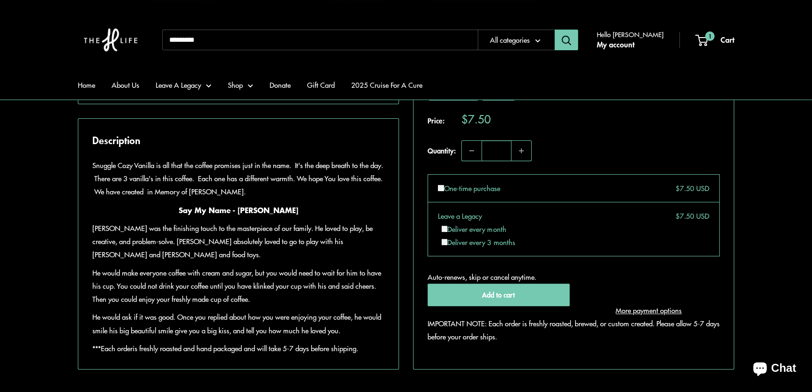
scroll to position [426, 0]
